Goal: Information Seeking & Learning: Learn about a topic

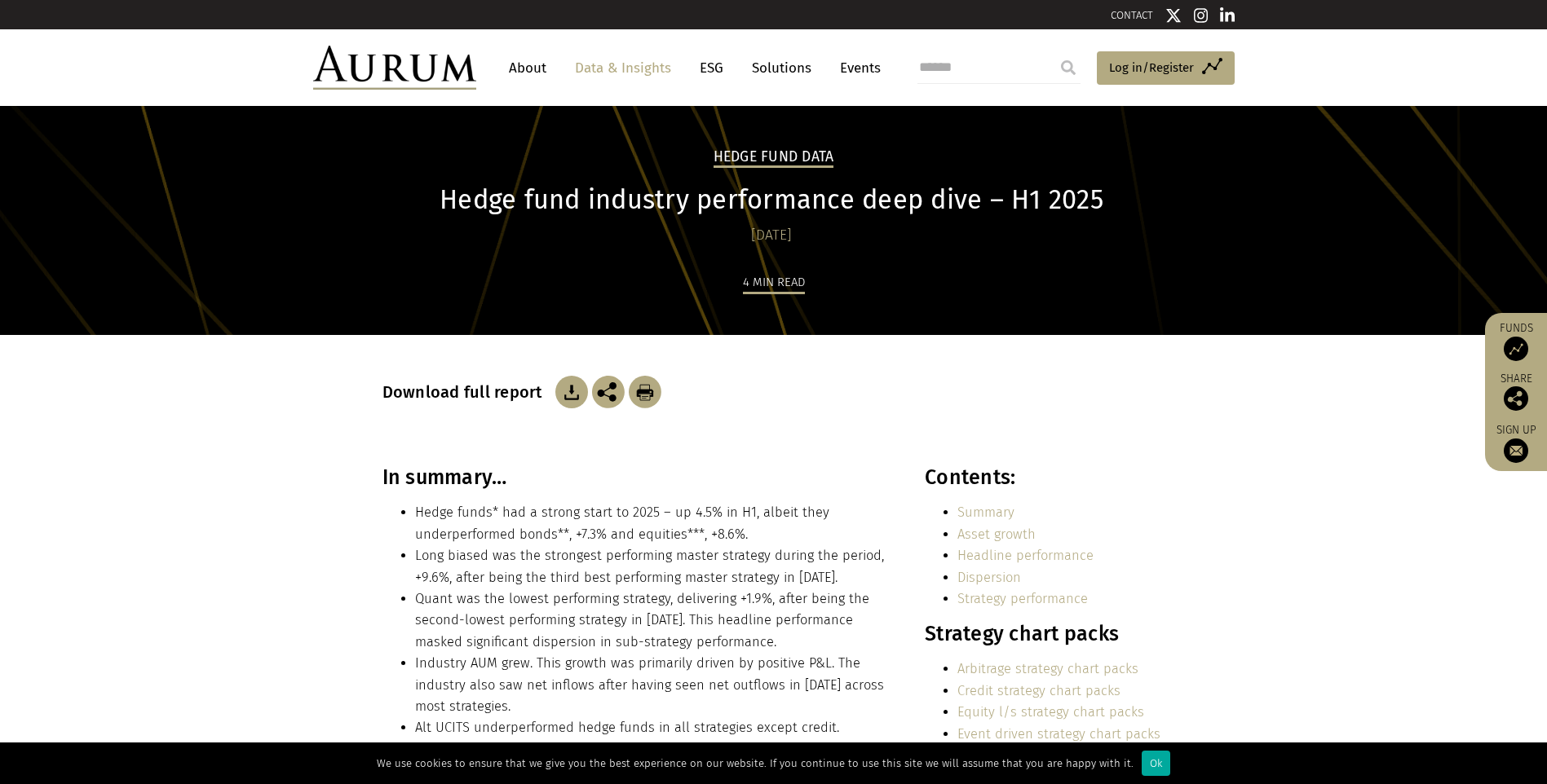
click at [536, 71] on link "About" at bounding box center [527, 68] width 54 height 30
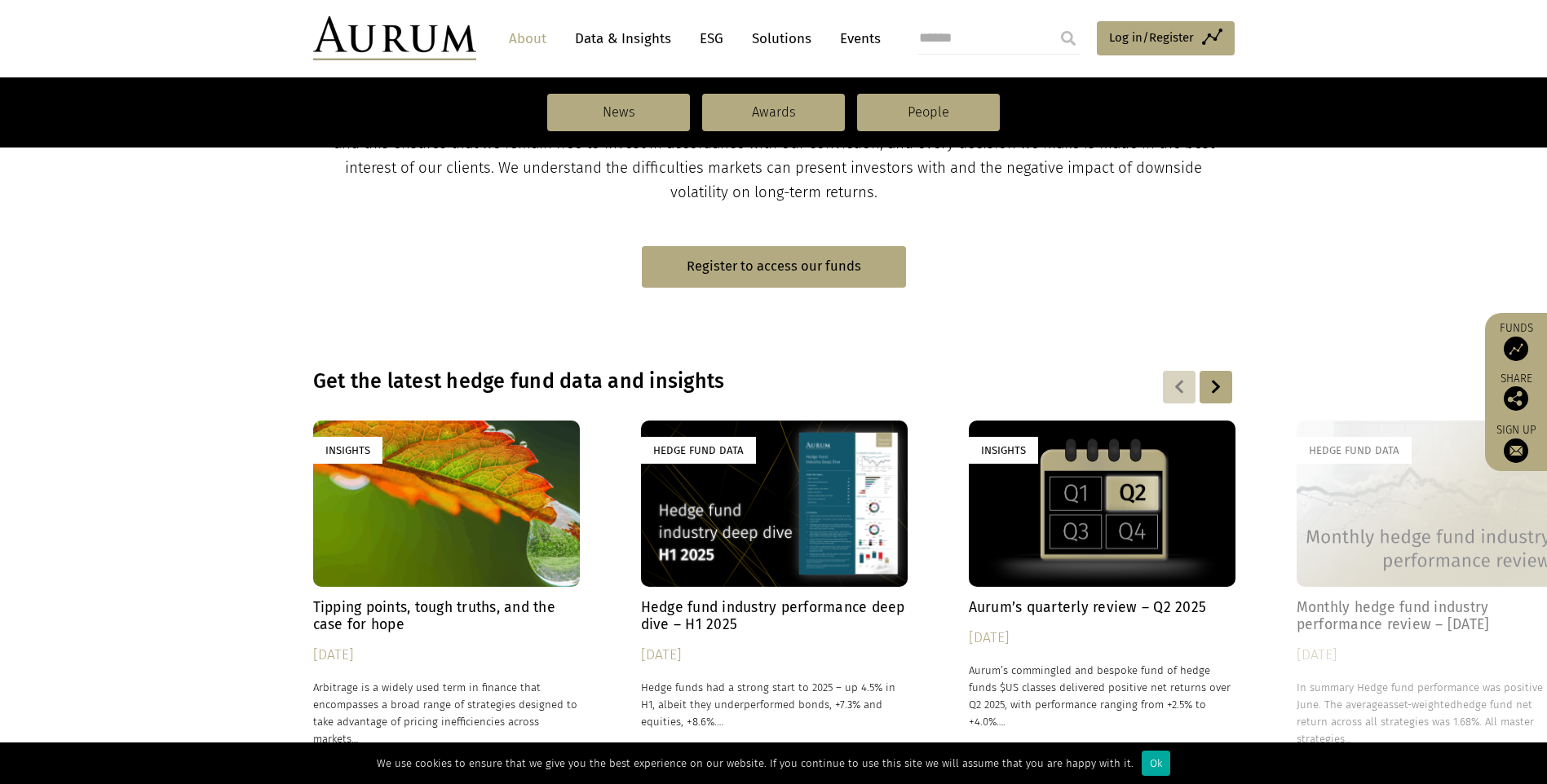
scroll to position [1059, 0]
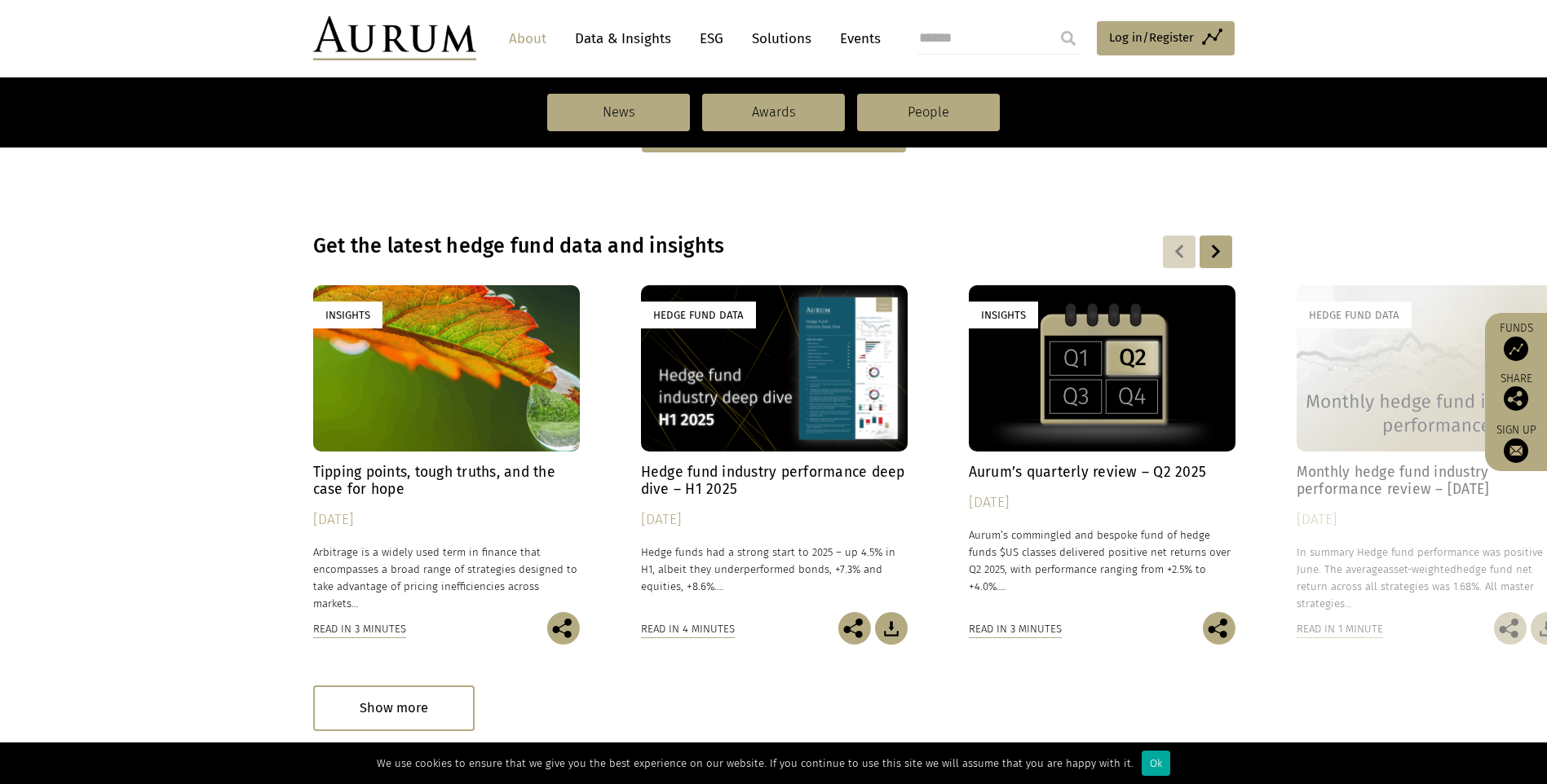
click at [1146, 465] on h4 "Aurum’s quarterly review – Q2 2025" at bounding box center [1101, 472] width 266 height 17
